Goal: Answer question/provide support: Share knowledge or assist other users

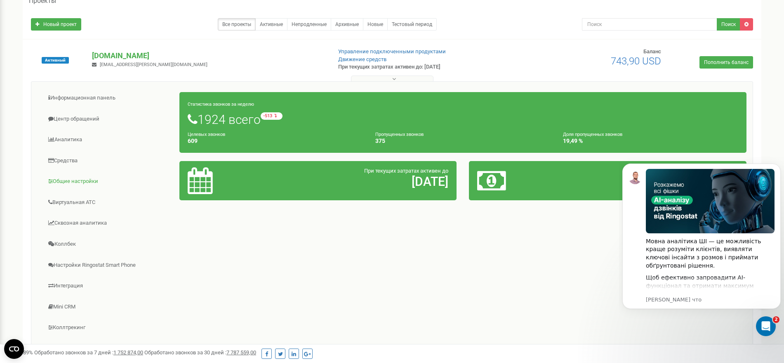
scroll to position [103, 0]
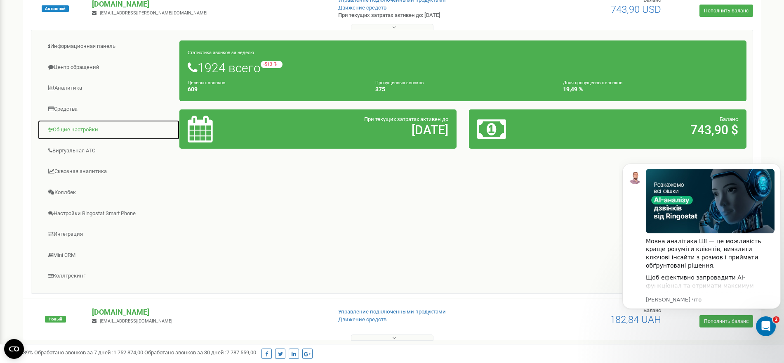
click at [86, 125] on link "Общие настройки" at bounding box center [109, 130] width 142 height 20
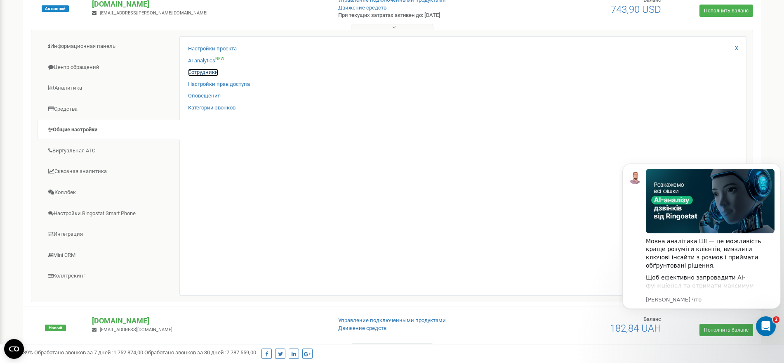
click at [196, 71] on link "Сотрудники" at bounding box center [203, 72] width 30 height 8
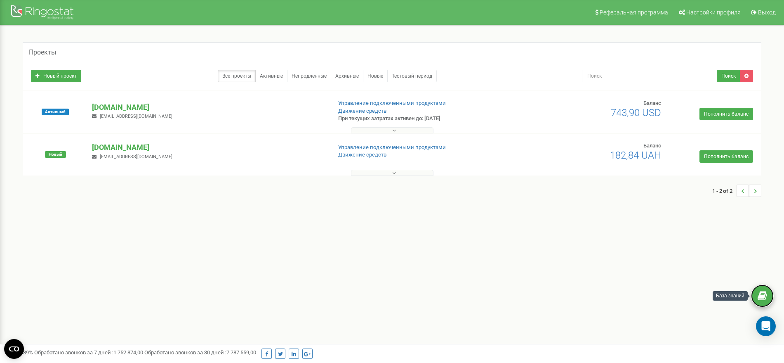
click at [770, 301] on link at bounding box center [762, 295] width 23 height 23
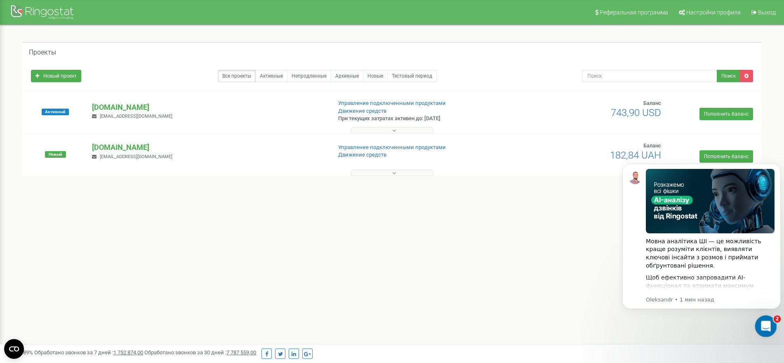
click at [747, 332] on body "Мовна аналітика ШІ — це можливість краще розуміти клієнтів, виявляти ключові ін…" at bounding box center [702, 245] width 158 height 183
click at [771, 325] on div "Открыть службу сообщений Intercom" at bounding box center [764, 324] width 27 height 27
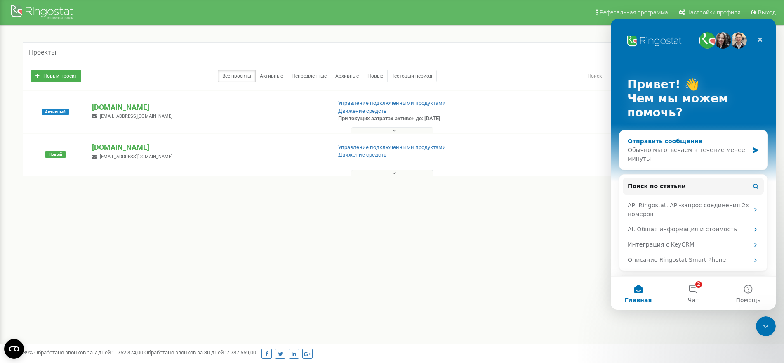
click at [677, 151] on div "Обычно мы отвечаем в течение менее минуты" at bounding box center [688, 154] width 121 height 17
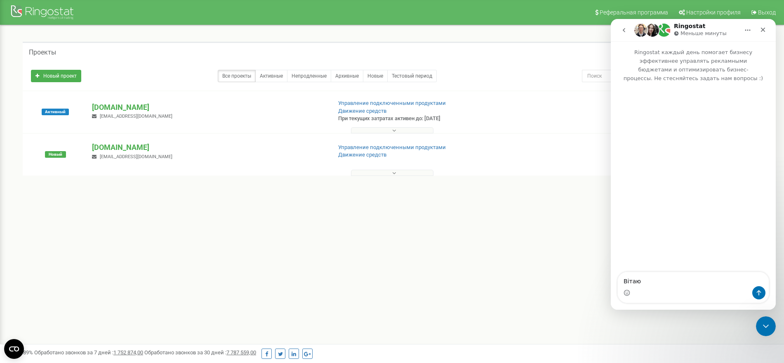
type textarea "Вітаю"
type textarea "у ме"
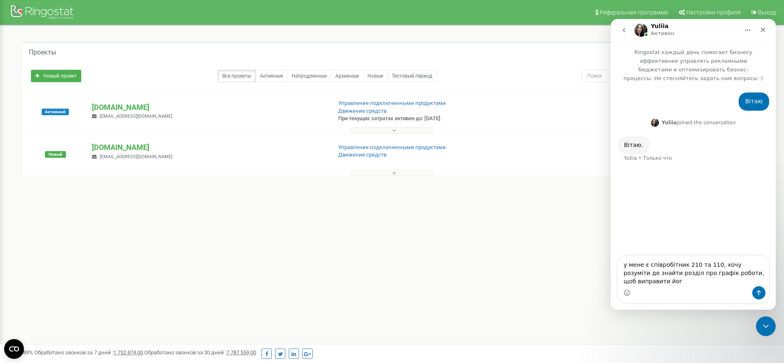
type textarea "у мене є співробітник 210 та 110, хочу розуміти де знайти розділ про графік роб…"
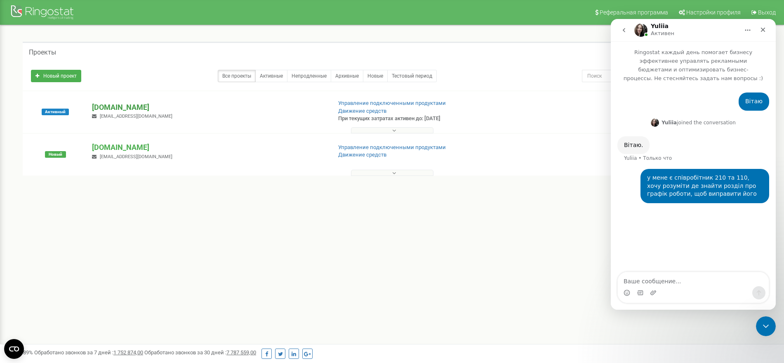
click at [129, 106] on p "[DOMAIN_NAME]" at bounding box center [208, 107] width 233 height 11
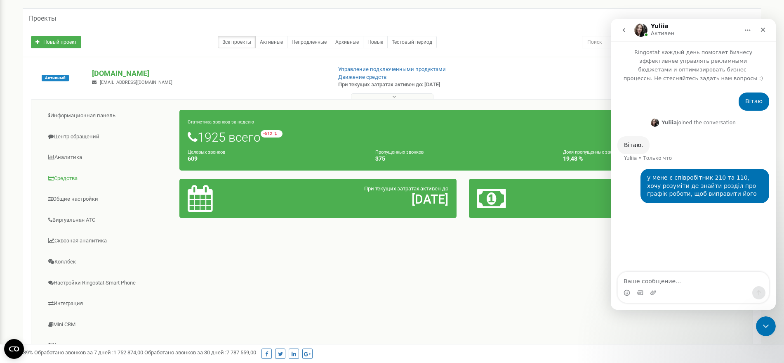
scroll to position [52, 0]
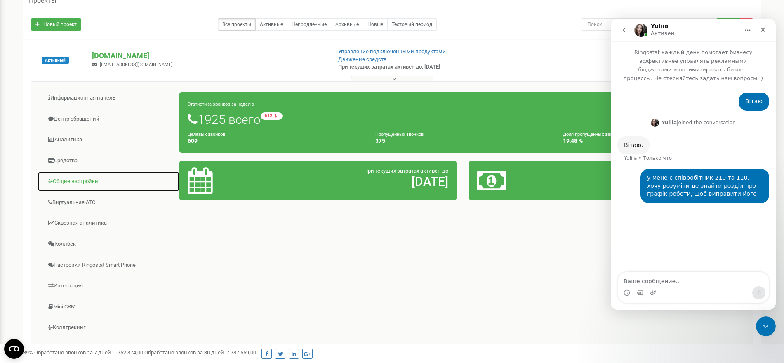
click at [77, 179] on link "Общие настройки" at bounding box center [109, 181] width 142 height 20
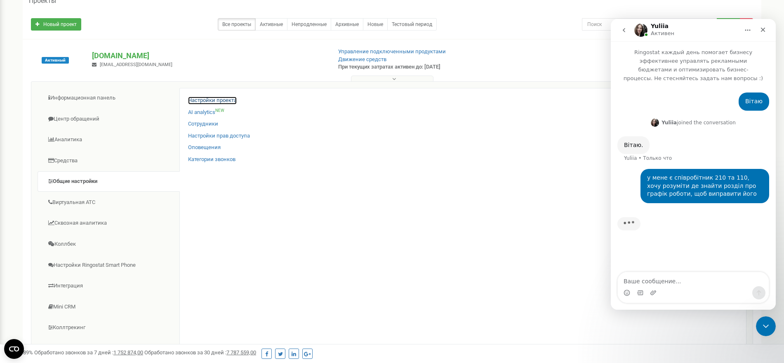
click at [214, 101] on link "Настройки проекта" at bounding box center [212, 101] width 49 height 8
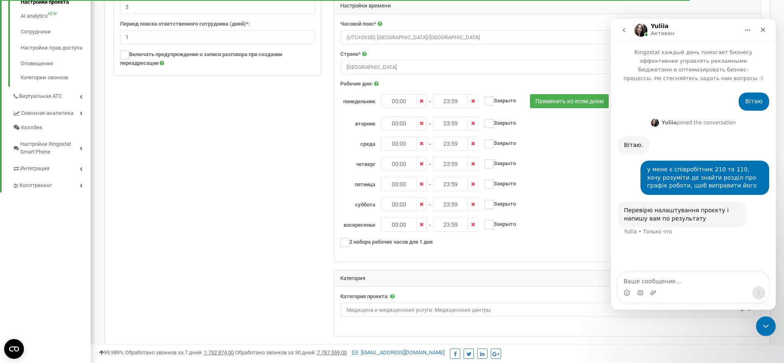
scroll to position [265, 0]
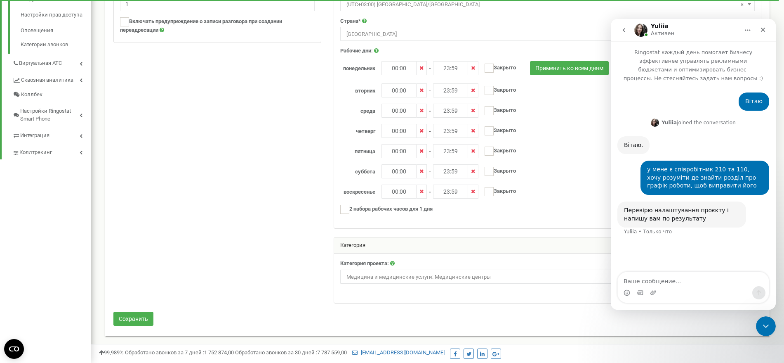
click at [666, 277] on textarea "Ваше сообщение..." at bounding box center [693, 279] width 151 height 14
type textarea "зробіть їй змогу цілодово приймати дзвінки"
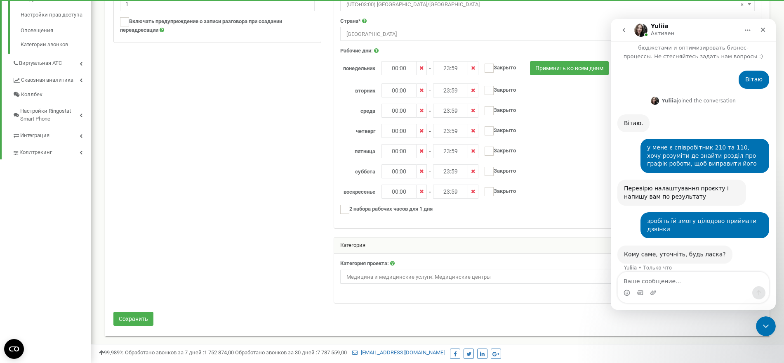
scroll to position [21, 0]
type textarea "210 и 110"
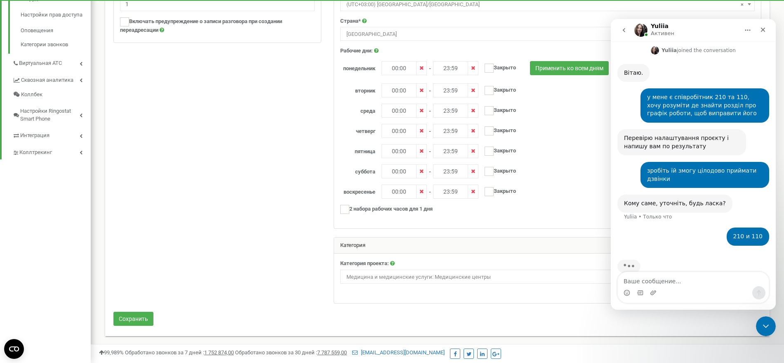
scroll to position [78, 0]
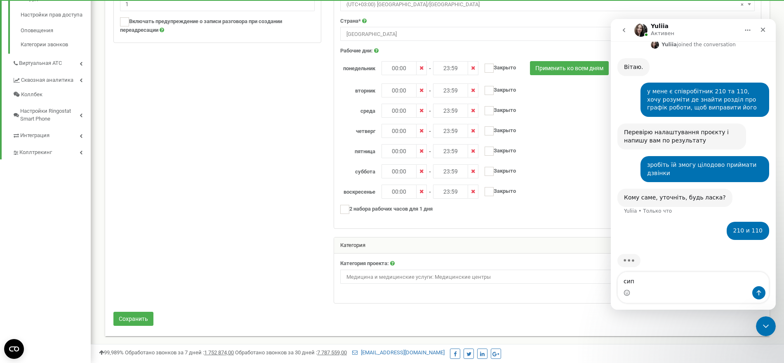
type textarea "сипу"
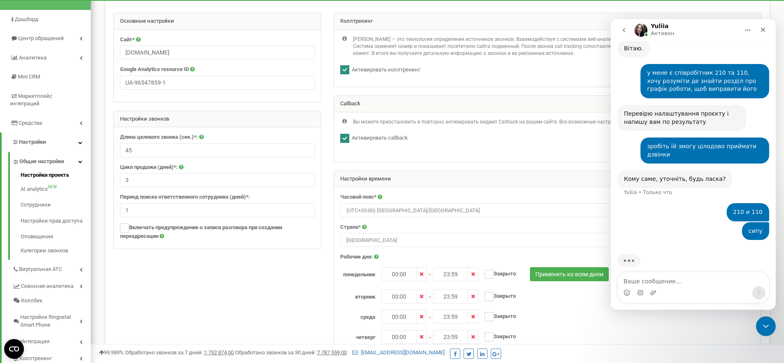
scroll to position [59, 0]
click at [43, 197] on link "Сотрудники" at bounding box center [56, 205] width 70 height 16
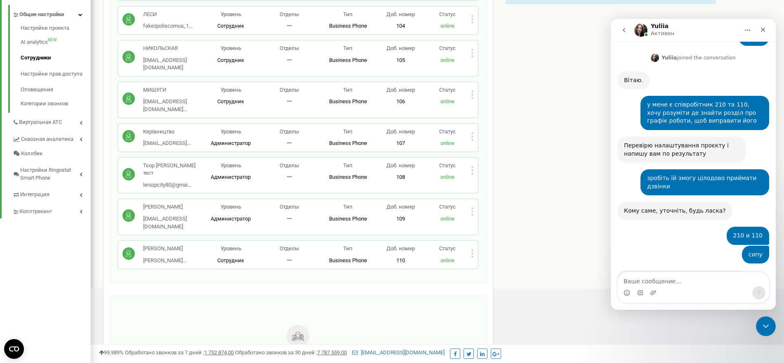
scroll to position [97, 0]
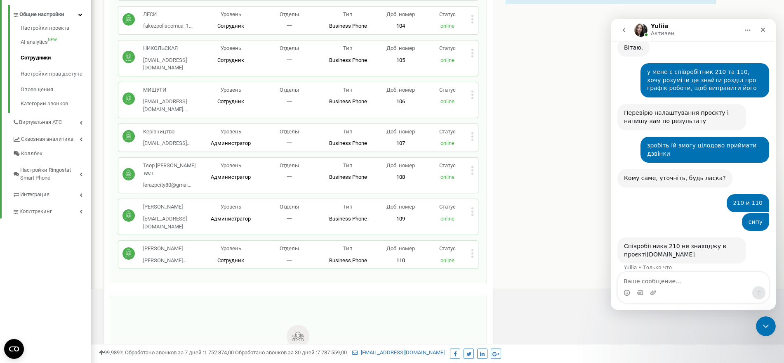
click at [468, 245] on p "Статус" at bounding box center [447, 249] width 47 height 8
click at [472, 252] on icon at bounding box center [472, 253] width 2 height 2
click at [507, 264] on span "Редактировать" at bounding box center [503, 266] width 42 height 5
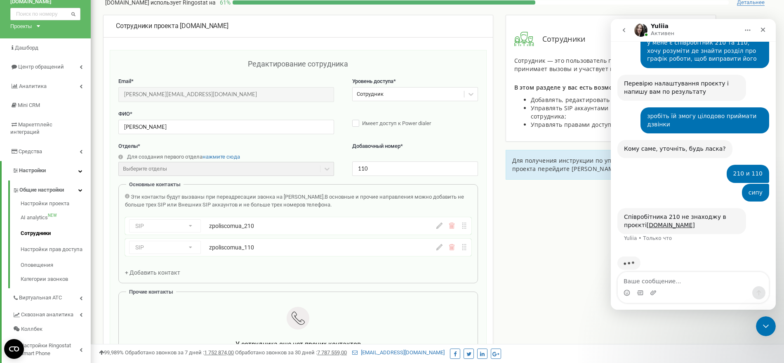
scroll to position [129, 0]
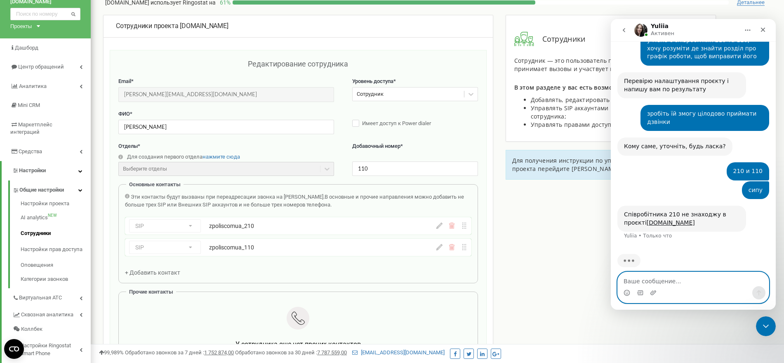
click at [667, 279] on textarea "Ваше сообщение..." at bounding box center [693, 279] width 151 height 14
paste textarea "Ваше сообщение..."
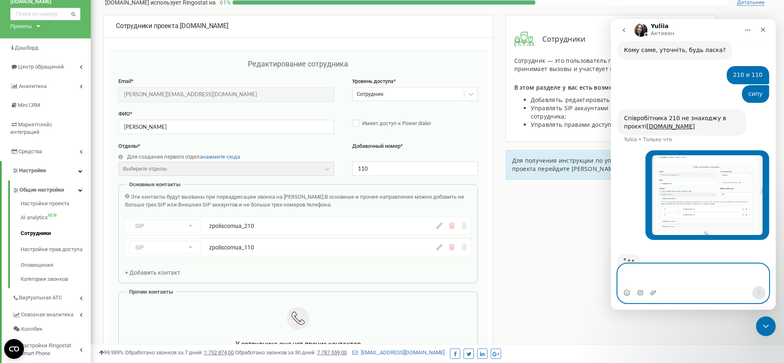
scroll to position [234, 0]
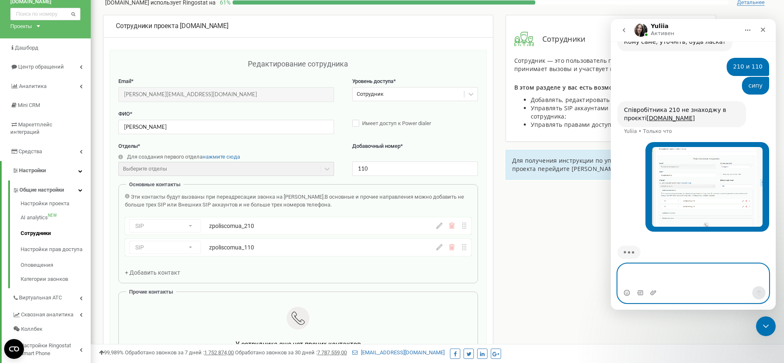
click at [439, 230] on div "SIP Номер телефона SIP Внешний SIP zpoliscomua_210" at bounding box center [298, 225] width 347 height 17
click at [441, 227] on icon at bounding box center [440, 225] width 6 height 6
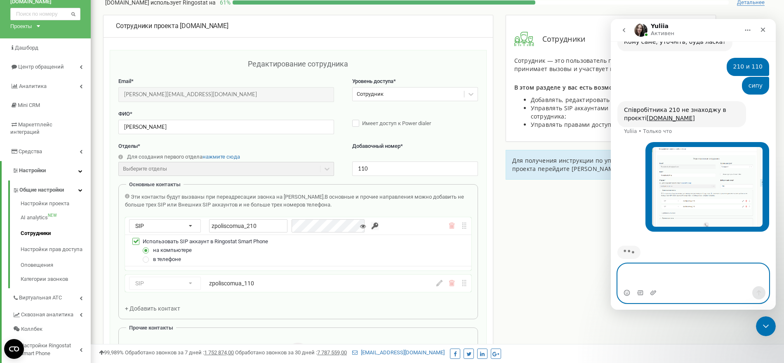
click at [439, 284] on icon at bounding box center [440, 283] width 6 height 6
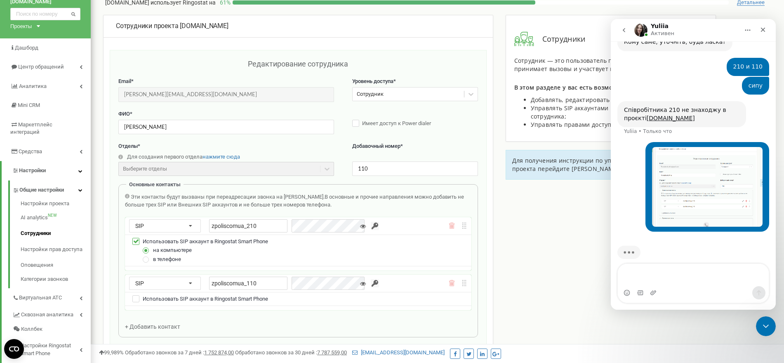
click at [465, 224] on icon at bounding box center [464, 225] width 4 height 6
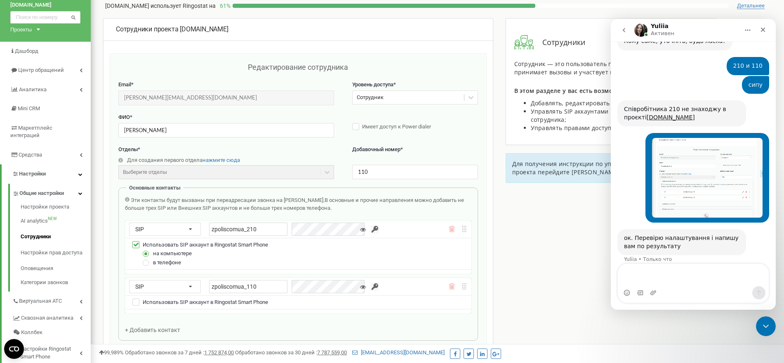
scroll to position [52, 0]
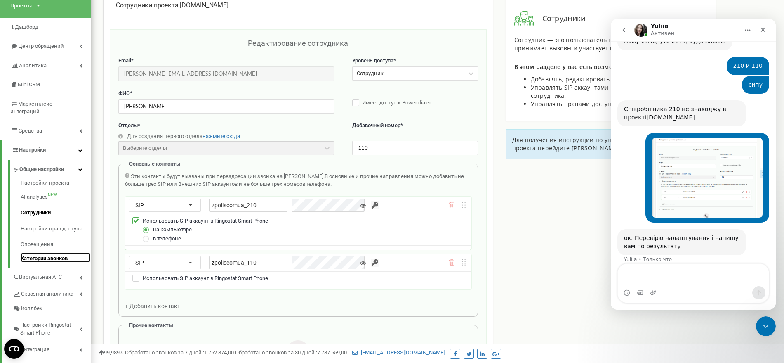
click at [45, 253] on link "Категории звонков" at bounding box center [56, 258] width 70 height 10
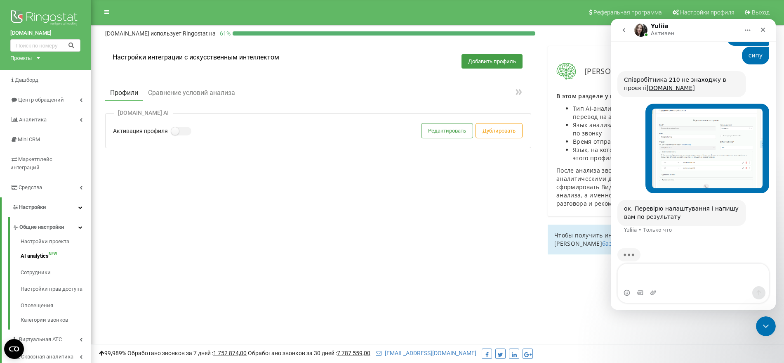
scroll to position [266, 0]
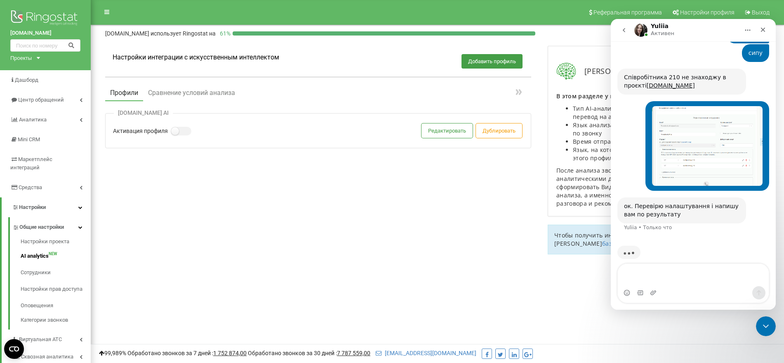
click at [302, 215] on div "Настройки интеграции с искусственным интеллектом Добавить профиль Профили Сравн…" at bounding box center [437, 154] width 681 height 233
click at [769, 322] on icon "Закрыть службу сообщений Intercom" at bounding box center [765, 325] width 10 height 10
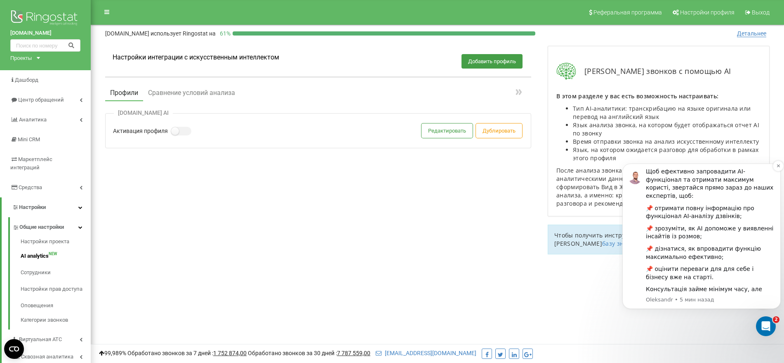
scroll to position [107, 0]
click at [758, 319] on div "Открыть службу сообщений Intercom" at bounding box center [764, 324] width 27 height 27
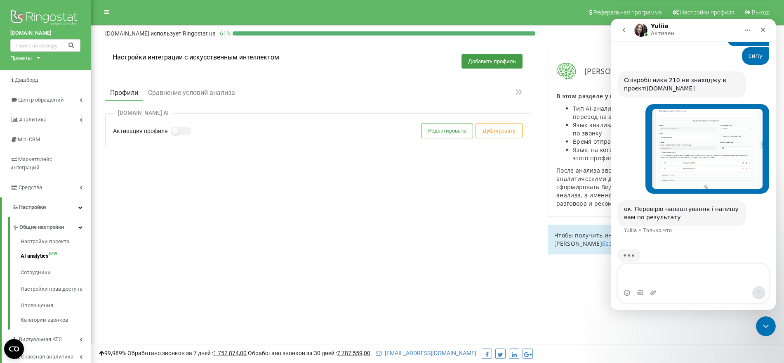
scroll to position [266, 0]
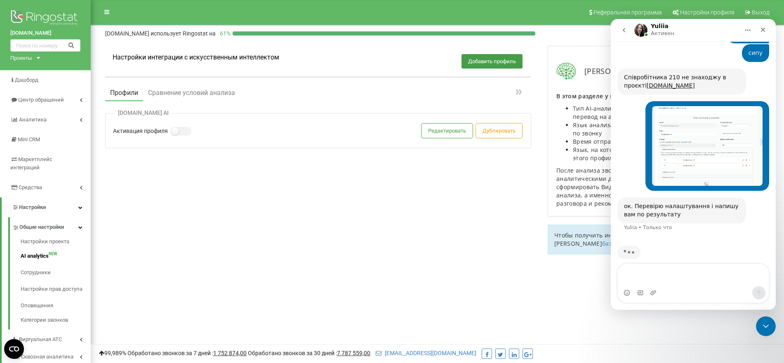
click at [408, 228] on div "Настройки интеграции с искусственным интеллектом Добавить профиль Профили Сравн…" at bounding box center [437, 154] width 681 height 233
click at [767, 321] on icon "Закрыть службу сообщений Intercom" at bounding box center [765, 325] width 10 height 10
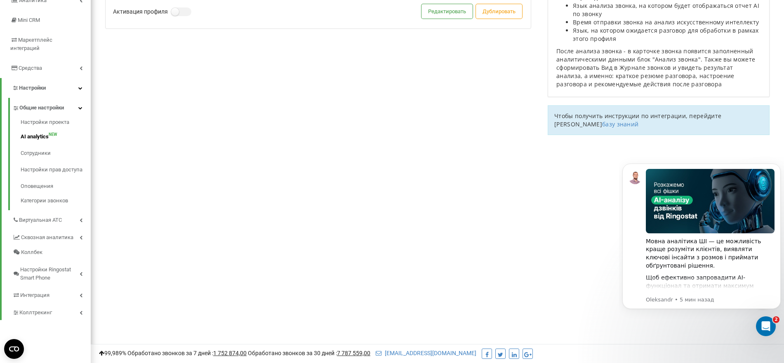
scroll to position [132, 0]
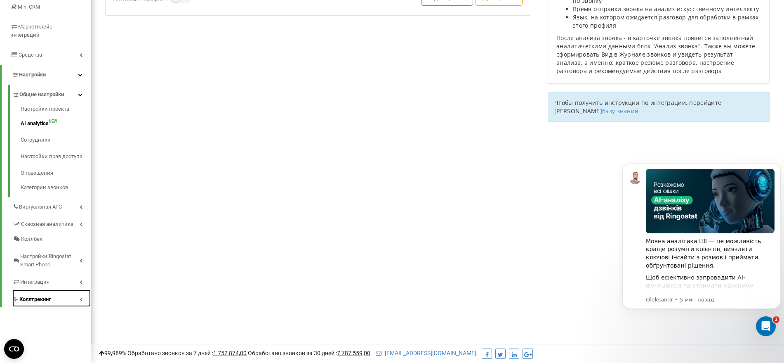
click at [39, 295] on span "Коллтрекинг" at bounding box center [34, 299] width 31 height 8
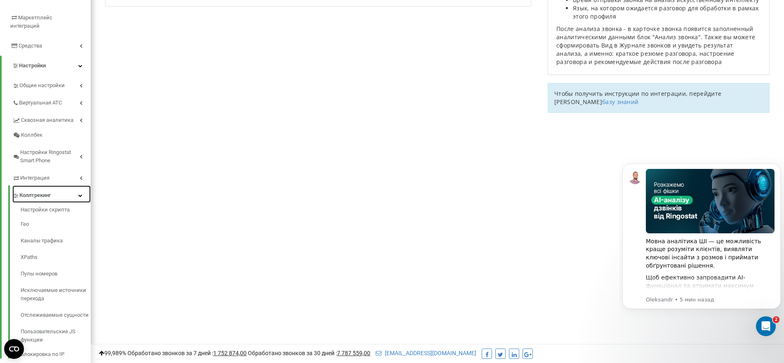
scroll to position [149, 0]
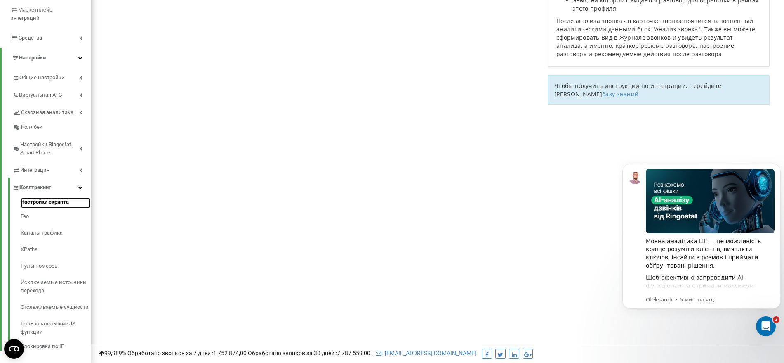
click at [28, 198] on link "Настройки скрипта" at bounding box center [56, 203] width 70 height 10
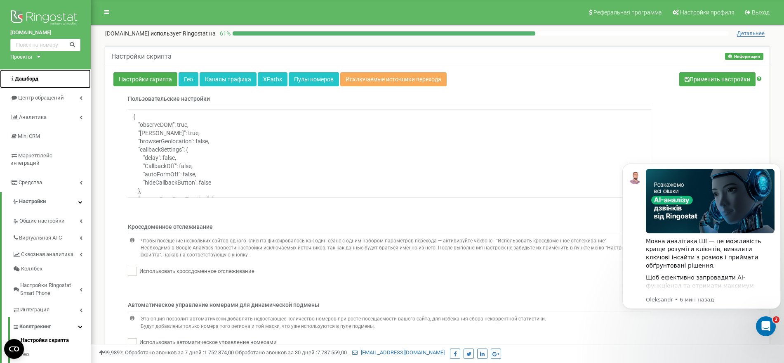
click at [44, 70] on link "Дашборд" at bounding box center [45, 78] width 91 height 19
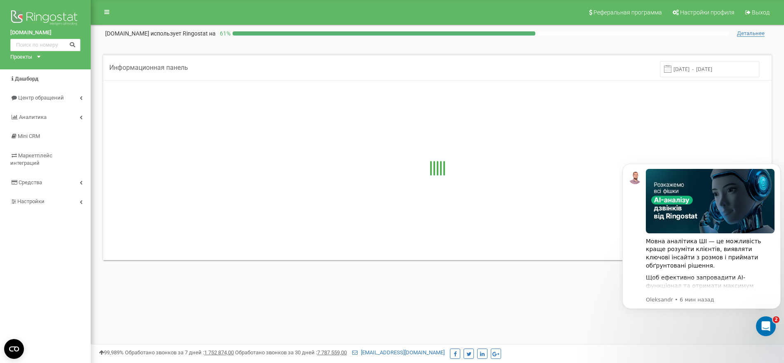
drag, startPoint x: 750, startPoint y: 315, endPoint x: 1376, endPoint y: 472, distance: 644.9
click at [750, 315] on body "Мовна аналітика ШІ — це можливість краще розуміти клієнтів, виявляти ключові ін…" at bounding box center [702, 245] width 158 height 183
click at [769, 327] on icon "Открыть службу сообщений Intercom" at bounding box center [765, 325] width 14 height 14
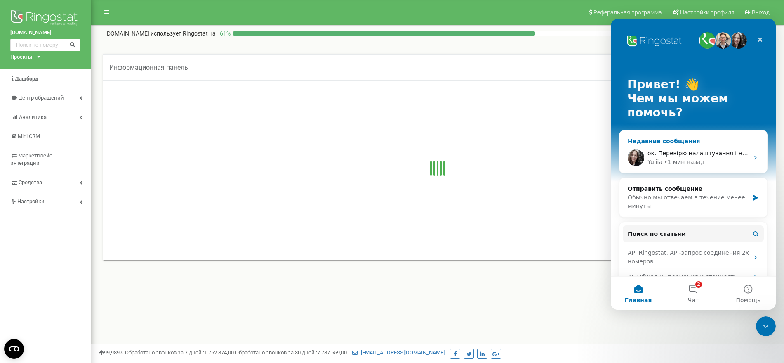
click at [670, 144] on div "ок. Перевірю налаштування і напишу вам по результату [PERSON_NAME] • 1 мин назад" at bounding box center [694, 157] width 148 height 31
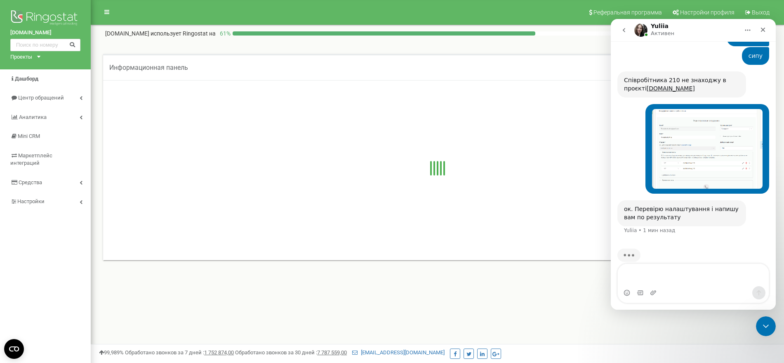
scroll to position [266, 0]
